Goal: Use online tool/utility: Utilize a website feature to perform a specific function

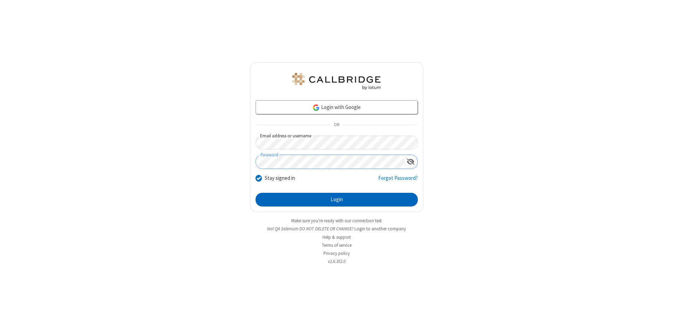
click at [337, 200] on button "Login" at bounding box center [337, 200] width 162 height 14
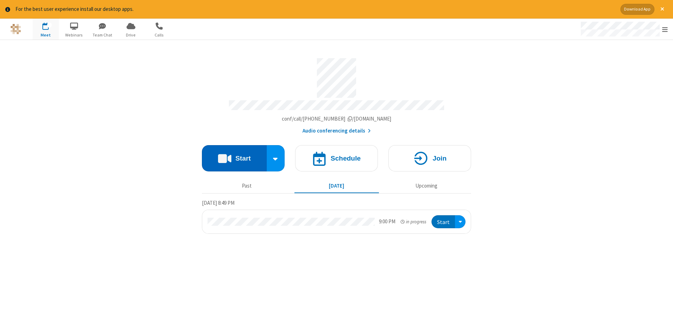
click at [234, 156] on button "Start" at bounding box center [234, 158] width 65 height 26
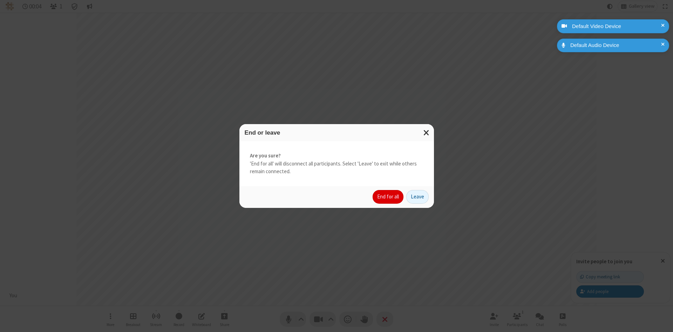
click at [389, 197] on button "End for all" at bounding box center [388, 197] width 31 height 14
